Goal: Task Accomplishment & Management: Manage account settings

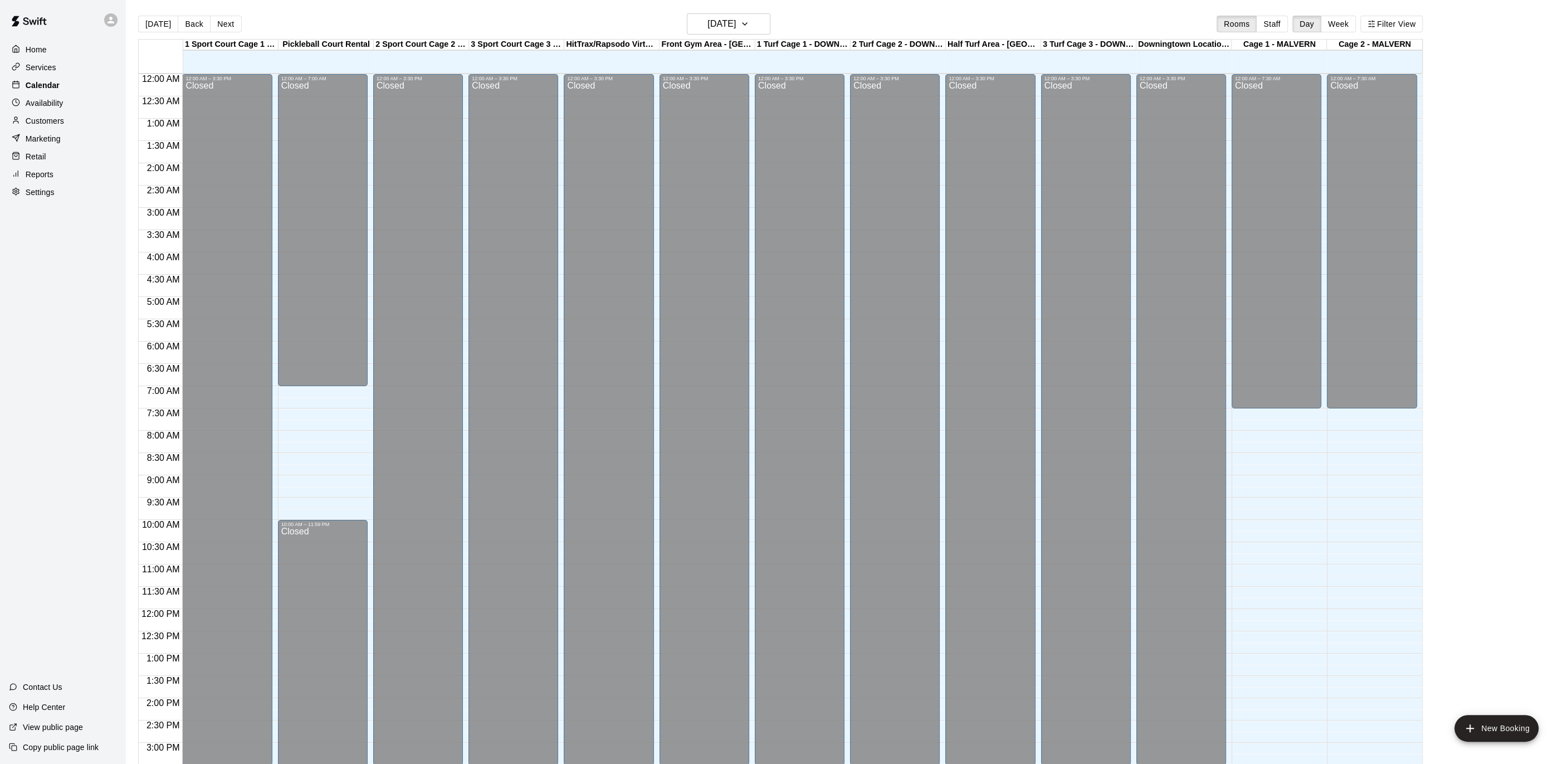
scroll to position [343, 0]
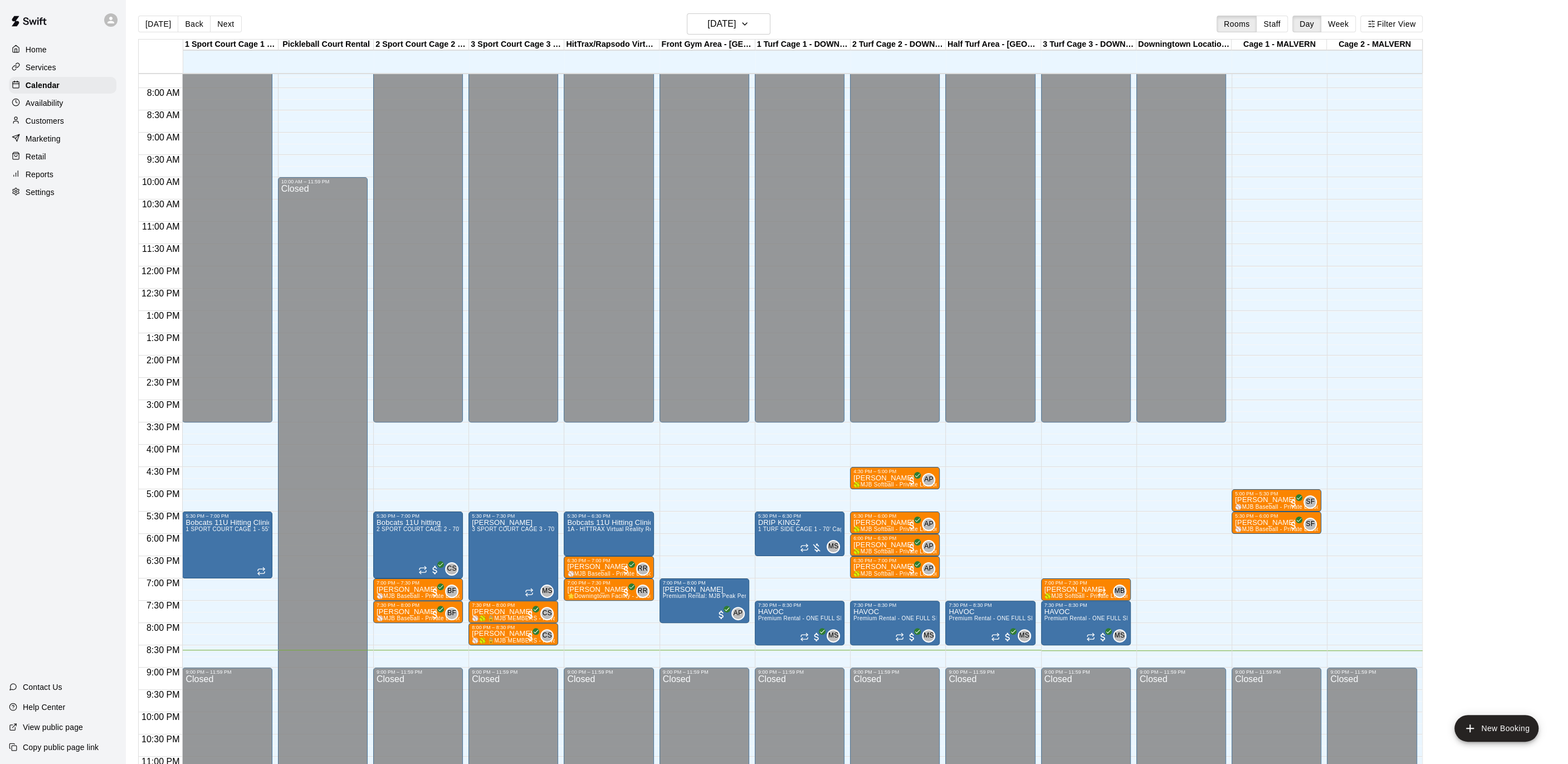
click at [56, 47] on div "Home" at bounding box center [63, 49] width 108 height 17
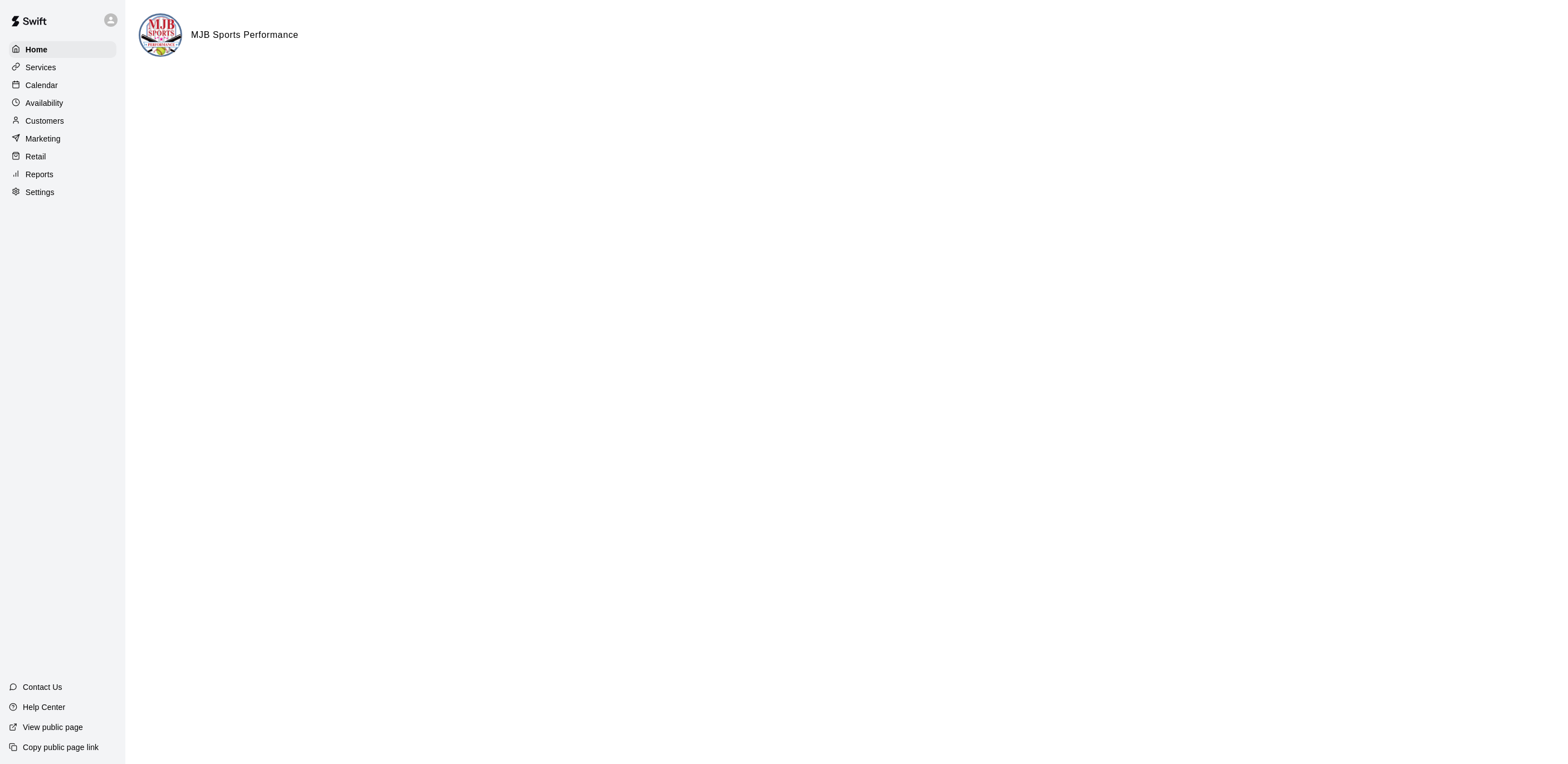
click at [44, 83] on p "Calendar" at bounding box center [42, 85] width 32 height 11
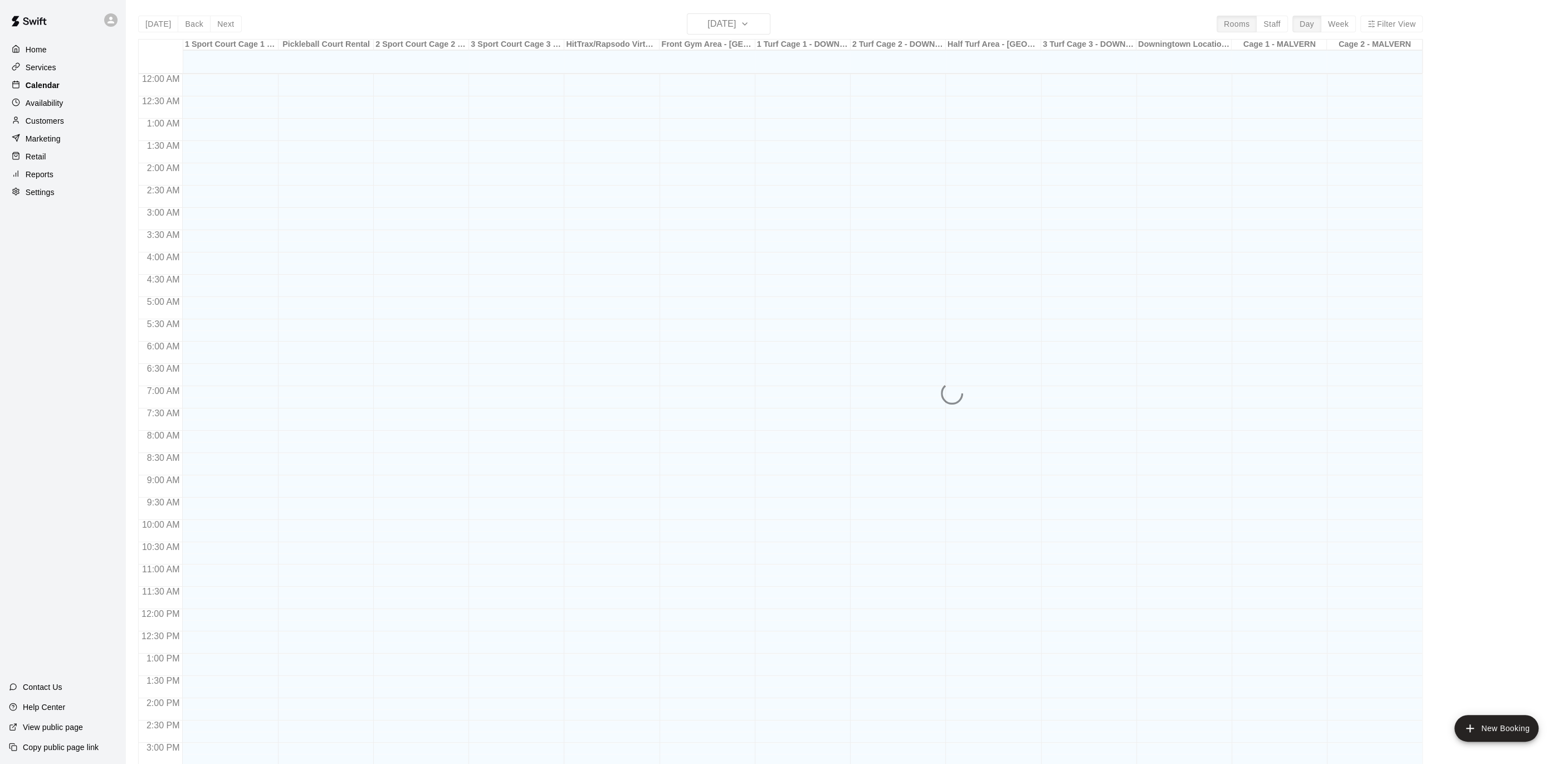
scroll to position [334, 0]
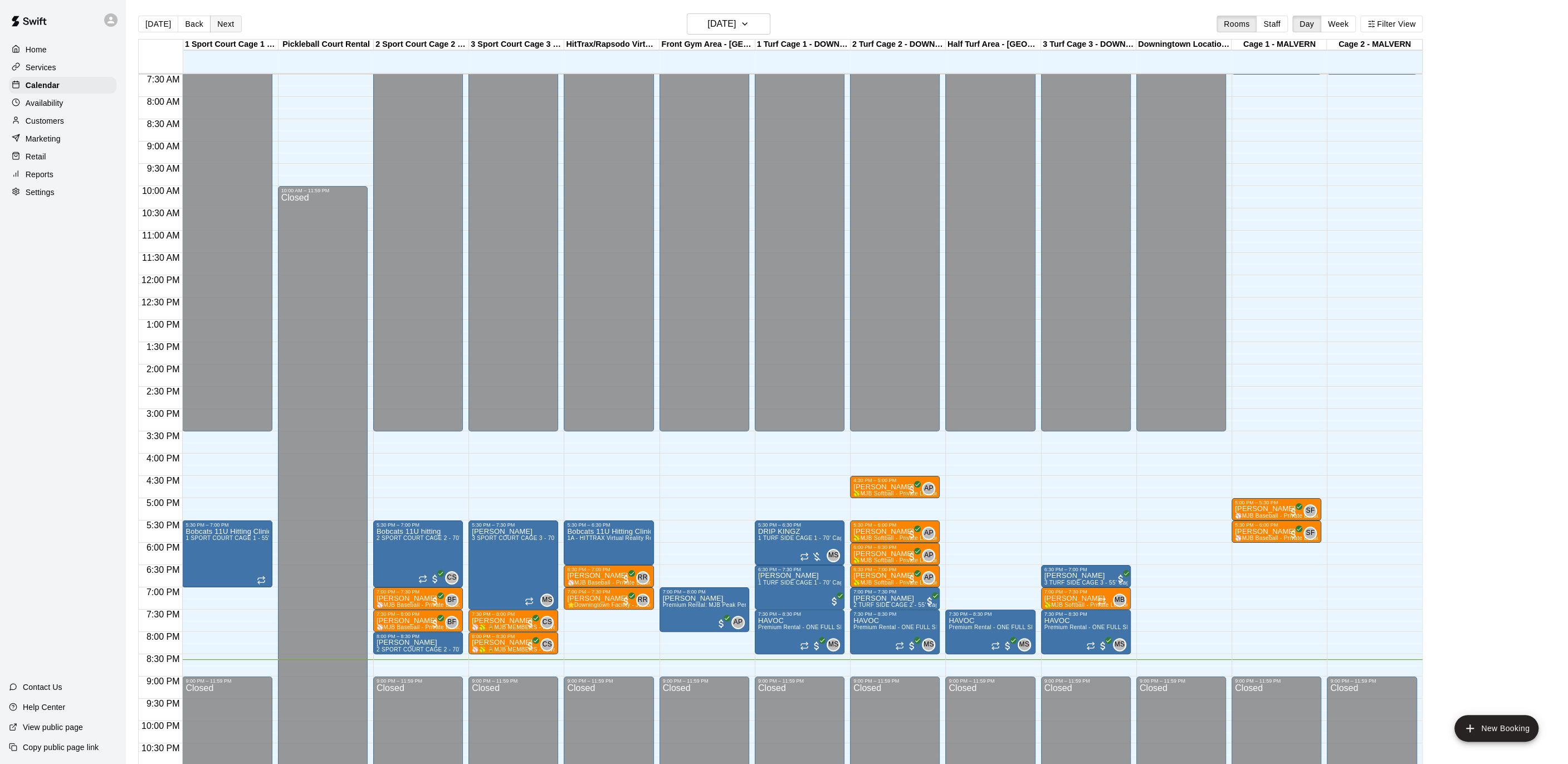
click at [219, 21] on button "Next" at bounding box center [226, 24] width 31 height 17
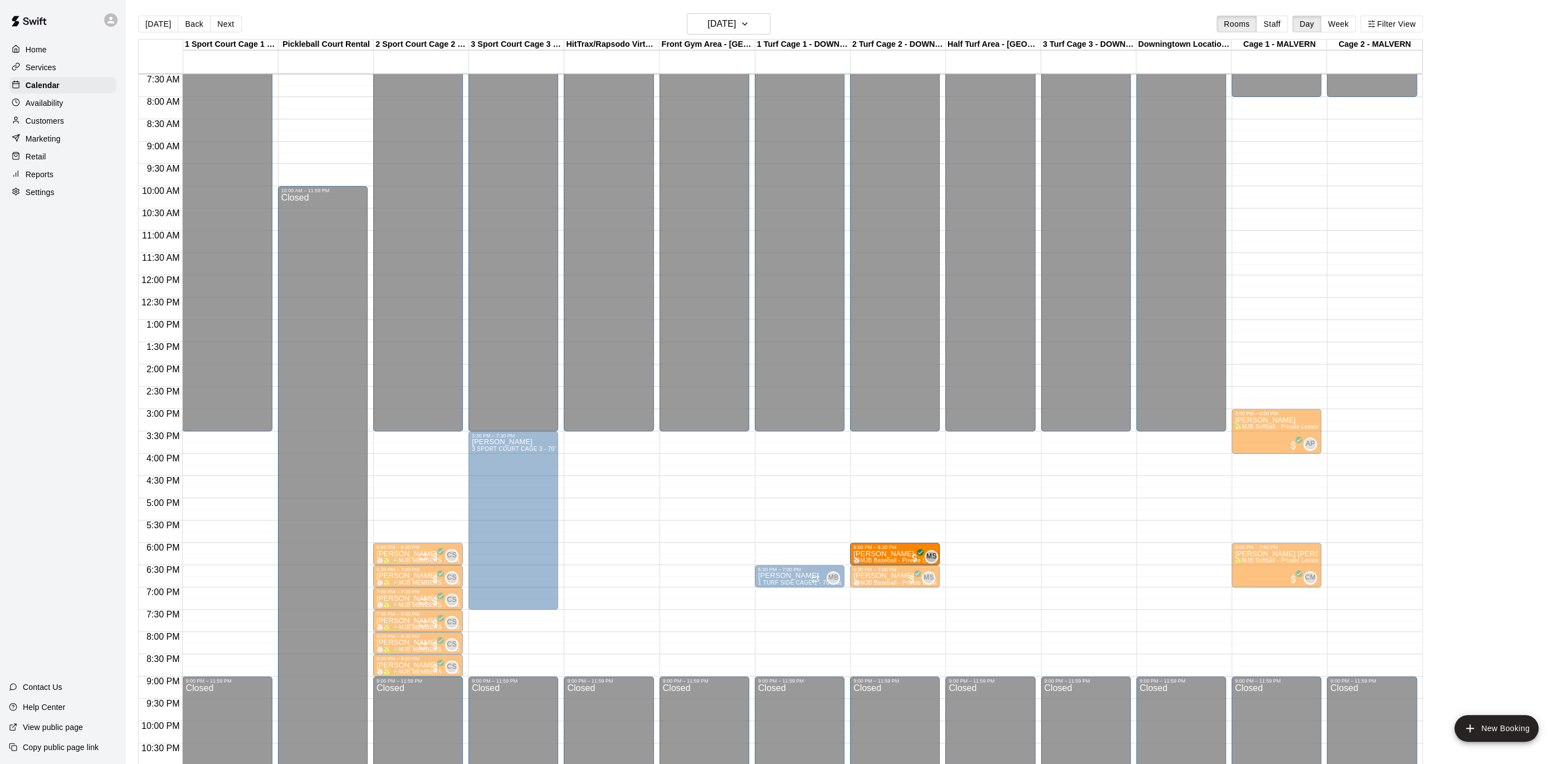
drag, startPoint x: 780, startPoint y: 548, endPoint x: 882, endPoint y: 555, distance: 102.2
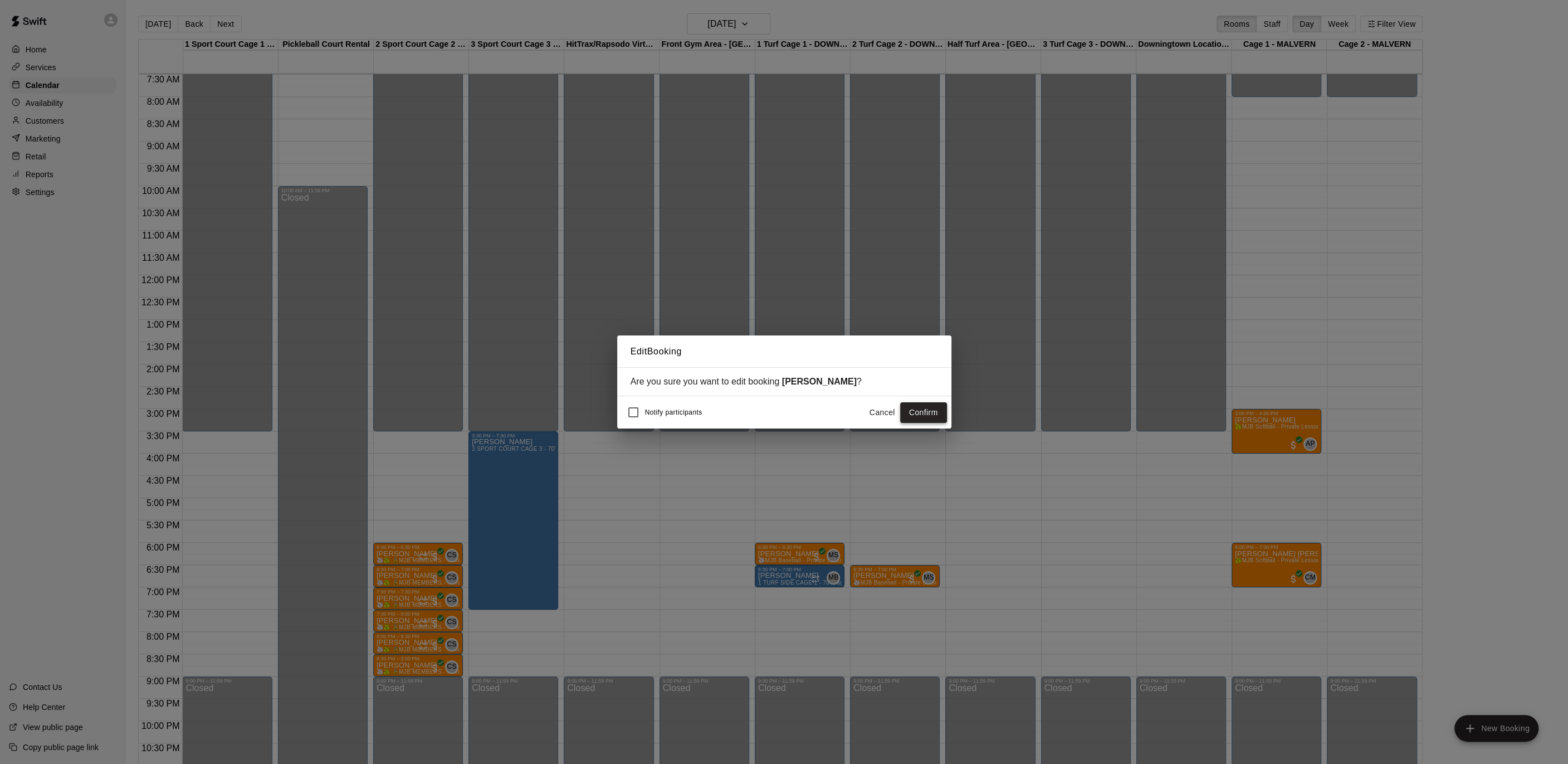
click at [927, 411] on button "Confirm" at bounding box center [923, 412] width 46 height 21
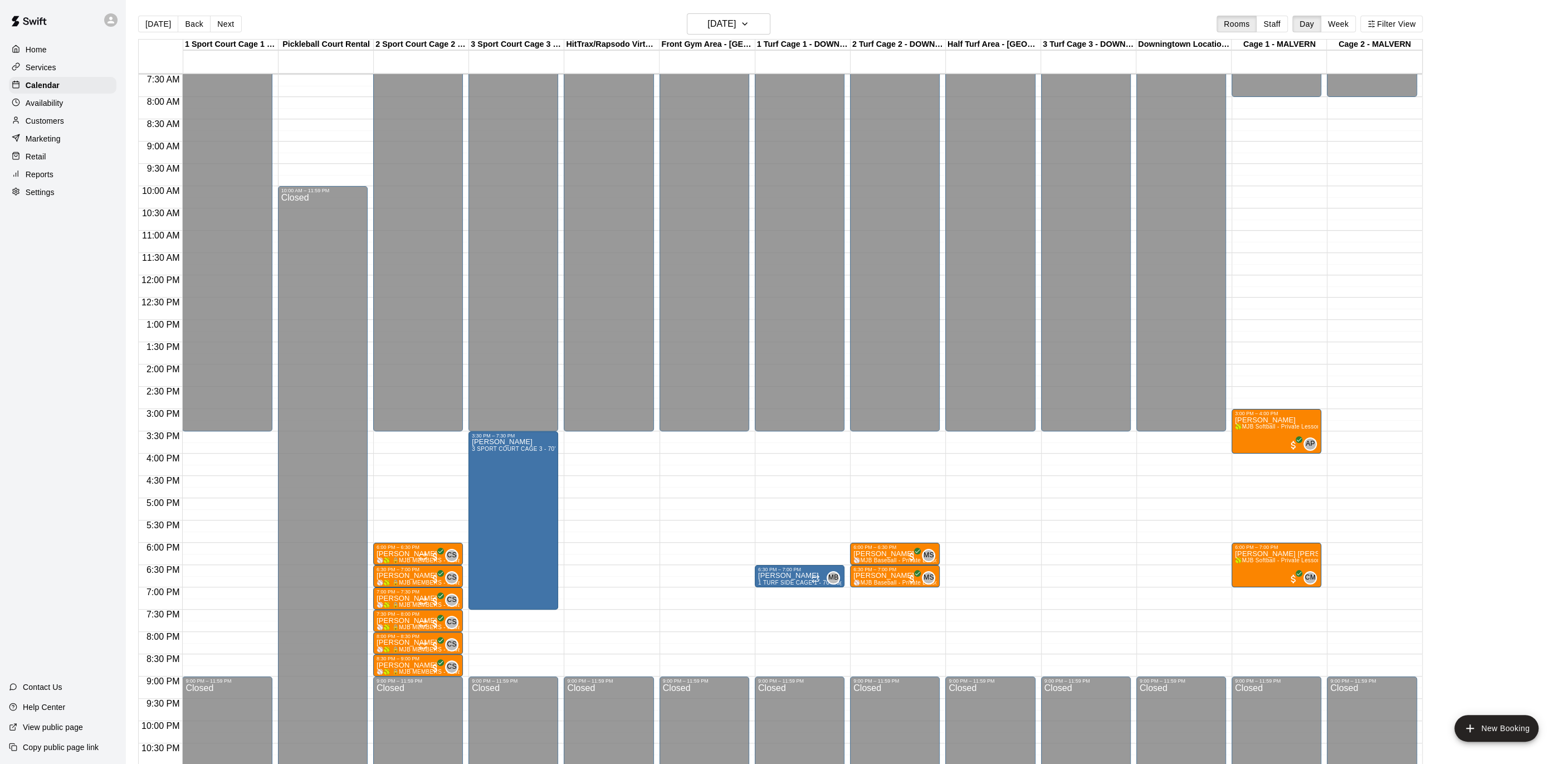
click at [63, 188] on div "Settings" at bounding box center [63, 192] width 108 height 17
select select "**"
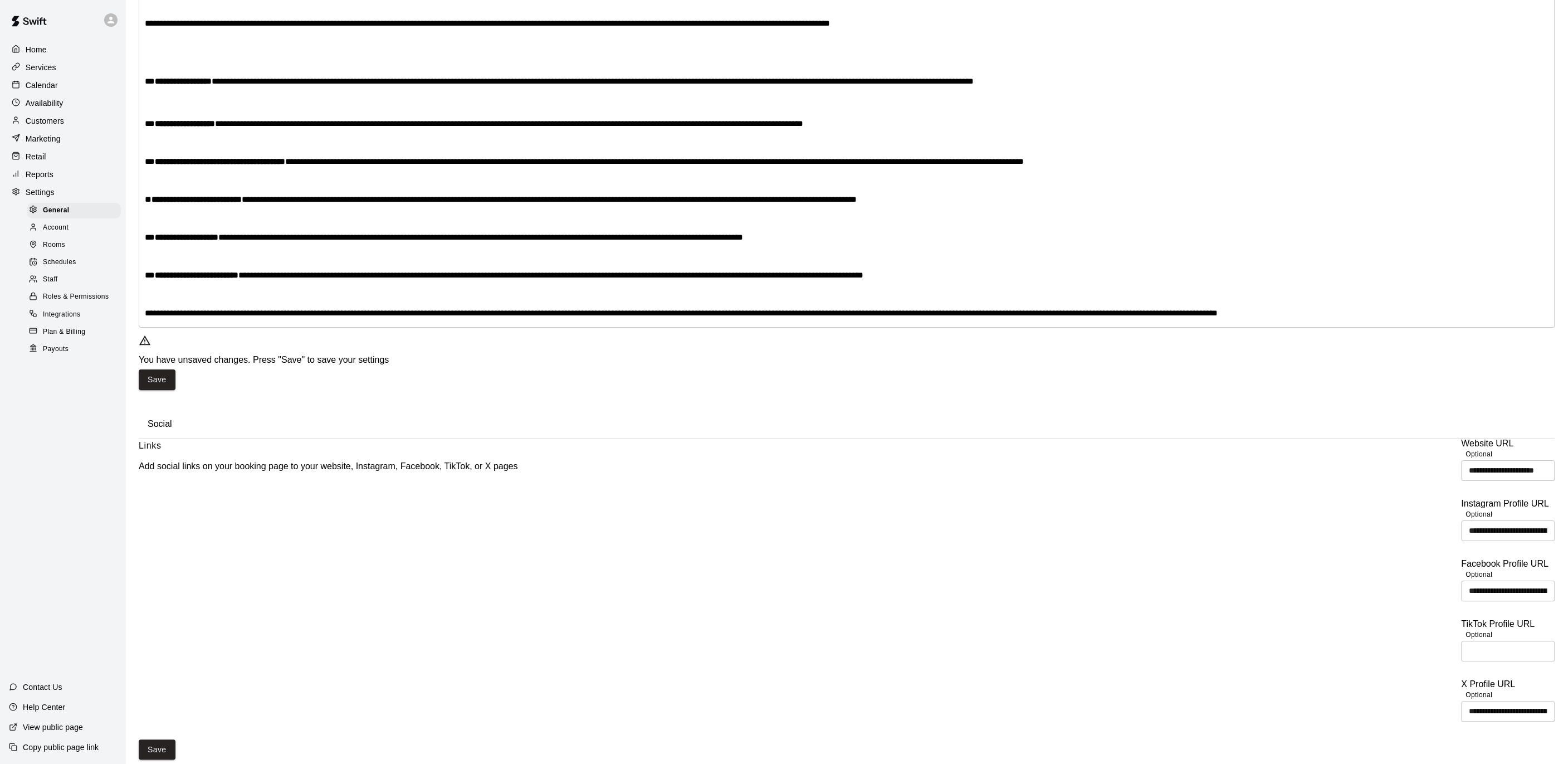
scroll to position [2172, 0]
click at [58, 353] on span "Payouts" at bounding box center [55, 349] width 26 height 11
